Goal: Information Seeking & Learning: Learn about a topic

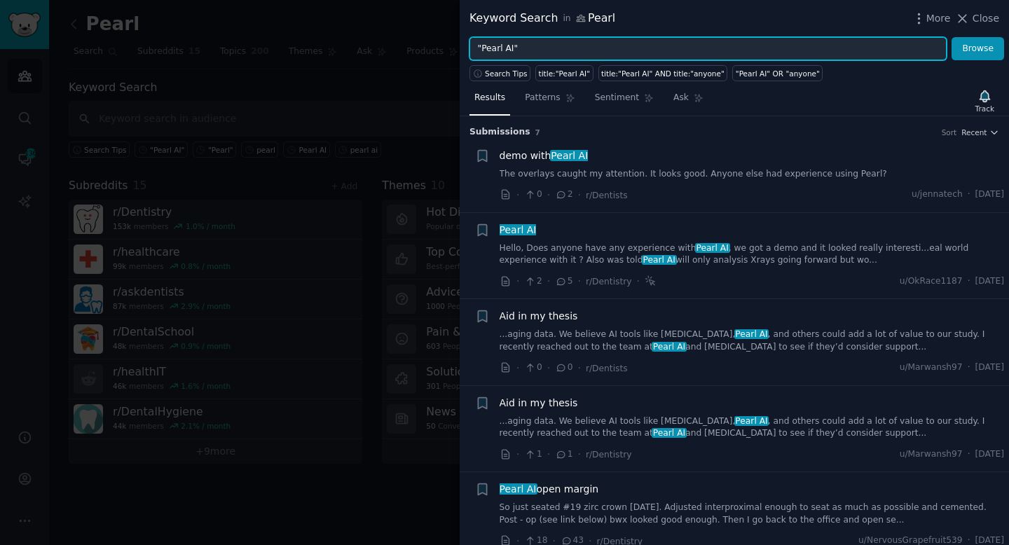
click at [513, 51] on input ""Pearl AI"" at bounding box center [708, 49] width 477 height 24
drag, startPoint x: 513, startPoint y: 51, endPoint x: 503, endPoint y: 51, distance: 10.5
click at [503, 51] on input ""Pearl AI"" at bounding box center [708, 49] width 477 height 24
click at [952, 37] on button "Browse" at bounding box center [978, 49] width 53 height 24
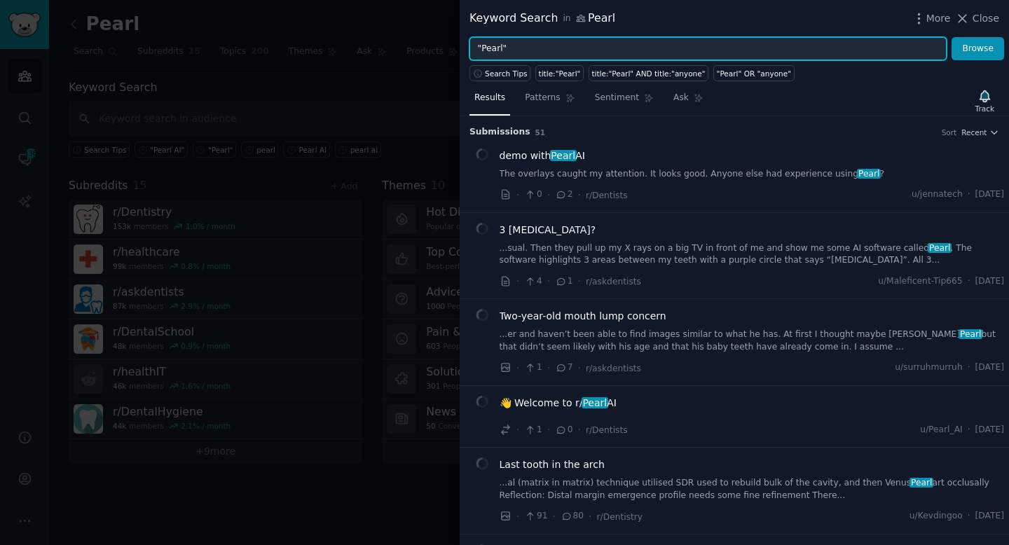
click at [573, 49] on input ""Pearl"" at bounding box center [708, 49] width 477 height 24
click at [952, 37] on button "Browse" at bounding box center [978, 49] width 53 height 24
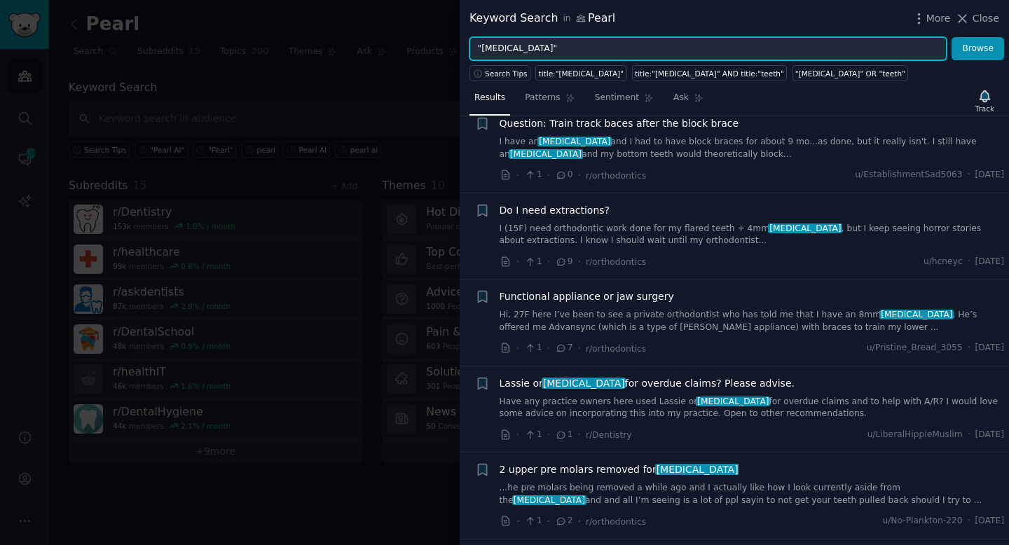
scroll to position [1590, 0]
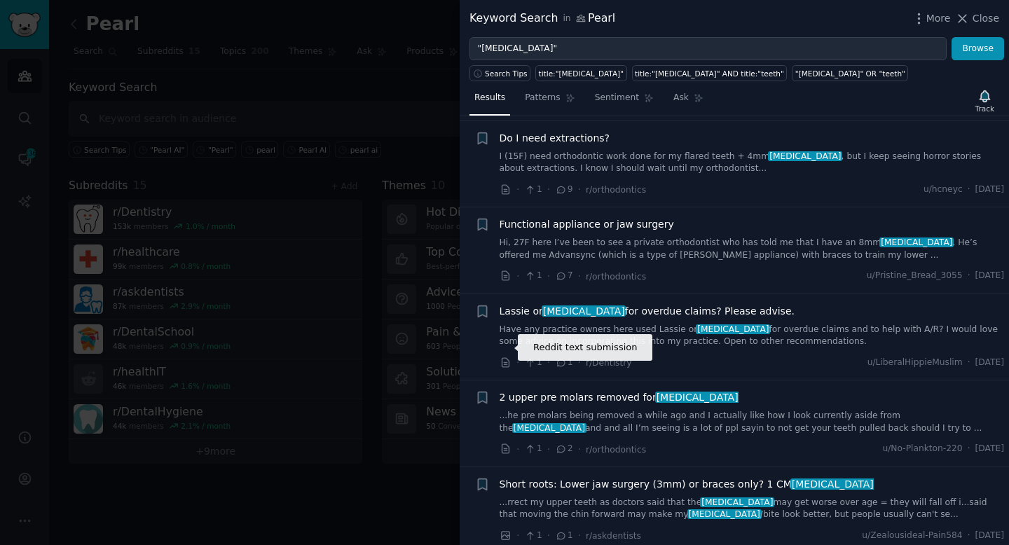
click at [505, 358] on icon at bounding box center [505, 362] width 7 height 9
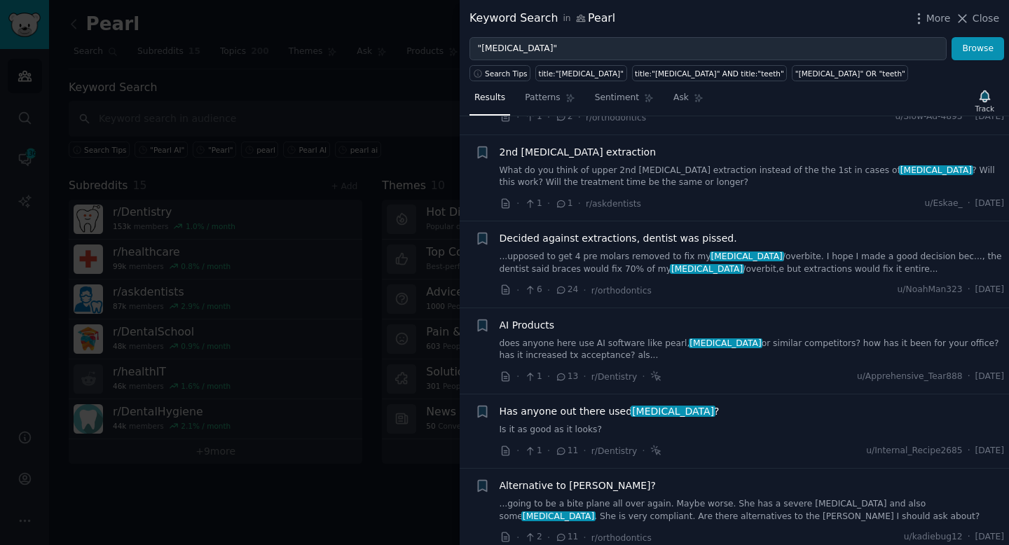
scroll to position [2472, 0]
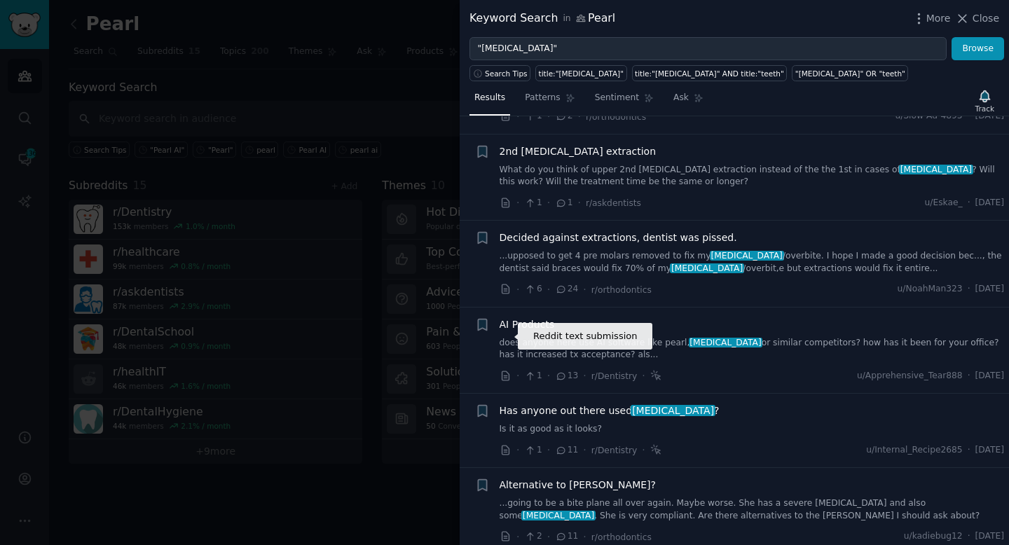
click at [500, 370] on icon at bounding box center [506, 376] width 13 height 13
click at [506, 370] on icon at bounding box center [506, 376] width 13 height 13
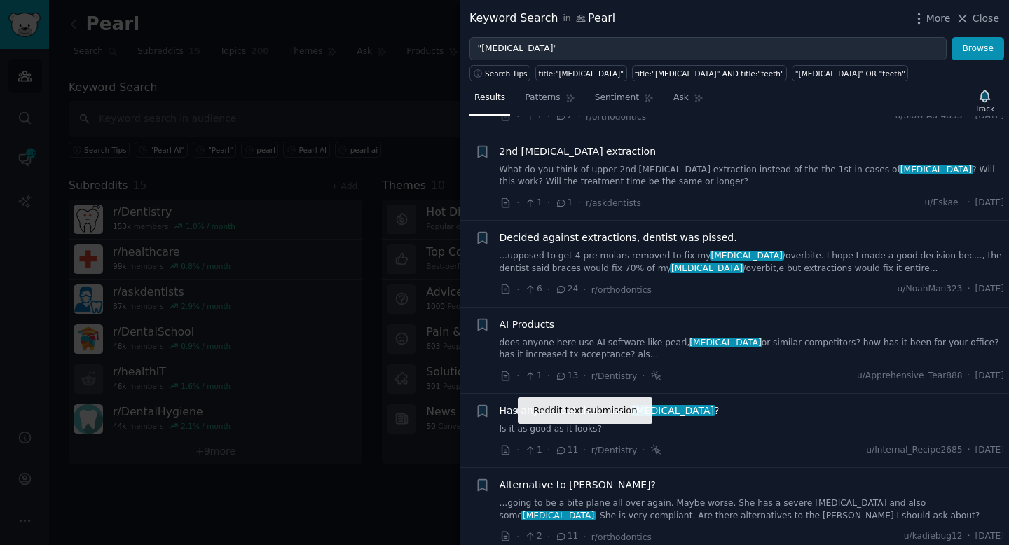
click at [504, 444] on icon at bounding box center [506, 450] width 13 height 13
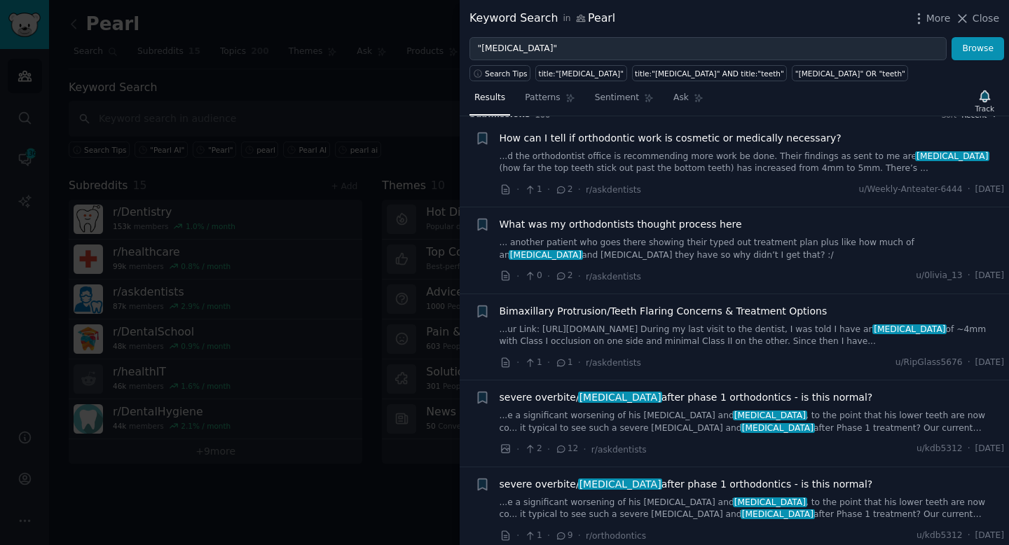
scroll to position [0, 0]
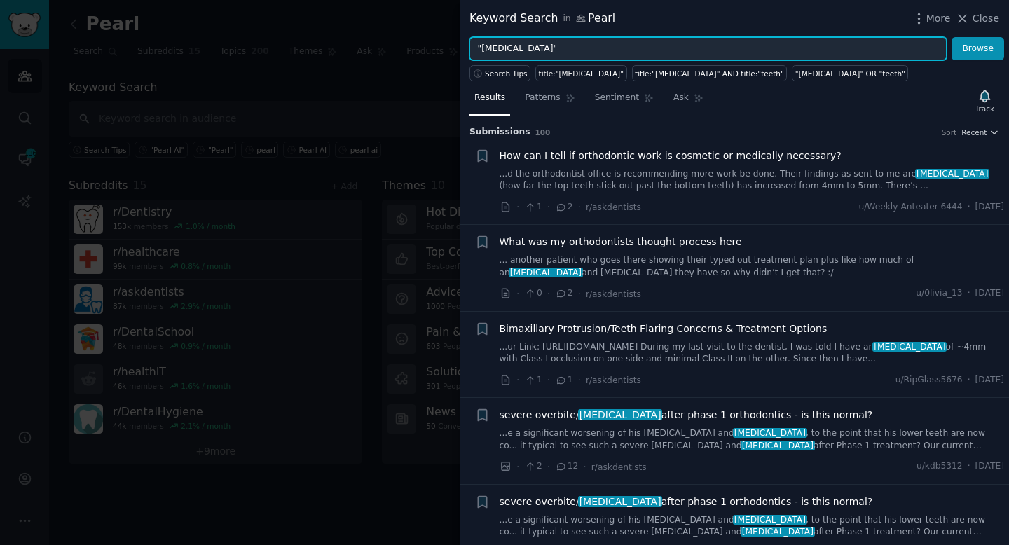
drag, startPoint x: 546, startPoint y: 47, endPoint x: 486, endPoint y: 48, distance: 60.3
click at [486, 48] on input ""[MEDICAL_DATA]"" at bounding box center [708, 49] width 477 height 24
type input ""Pearl""
click at [952, 37] on button "Browse" at bounding box center [978, 49] width 53 height 24
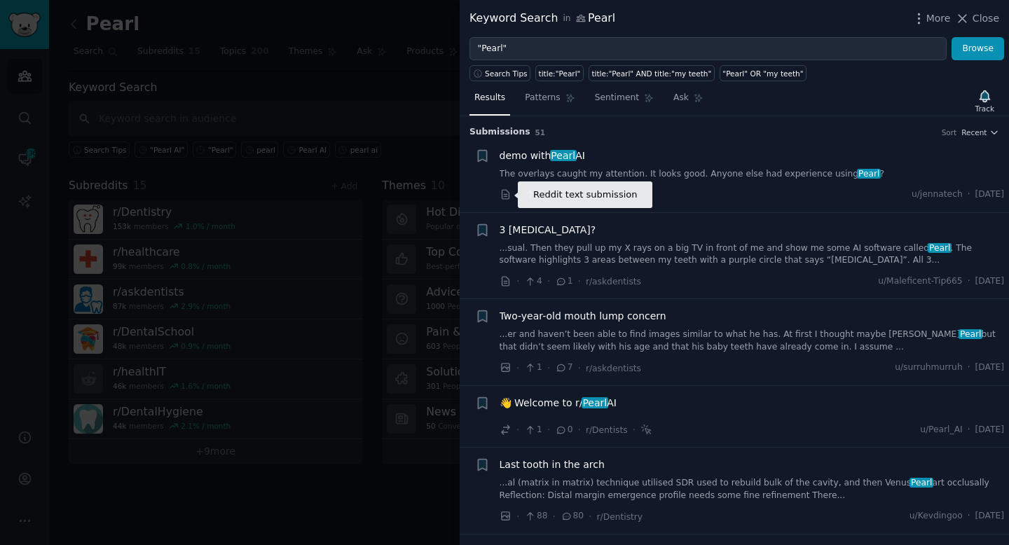
click at [507, 191] on icon at bounding box center [505, 194] width 7 height 9
